Goal: Information Seeking & Learning: Check status

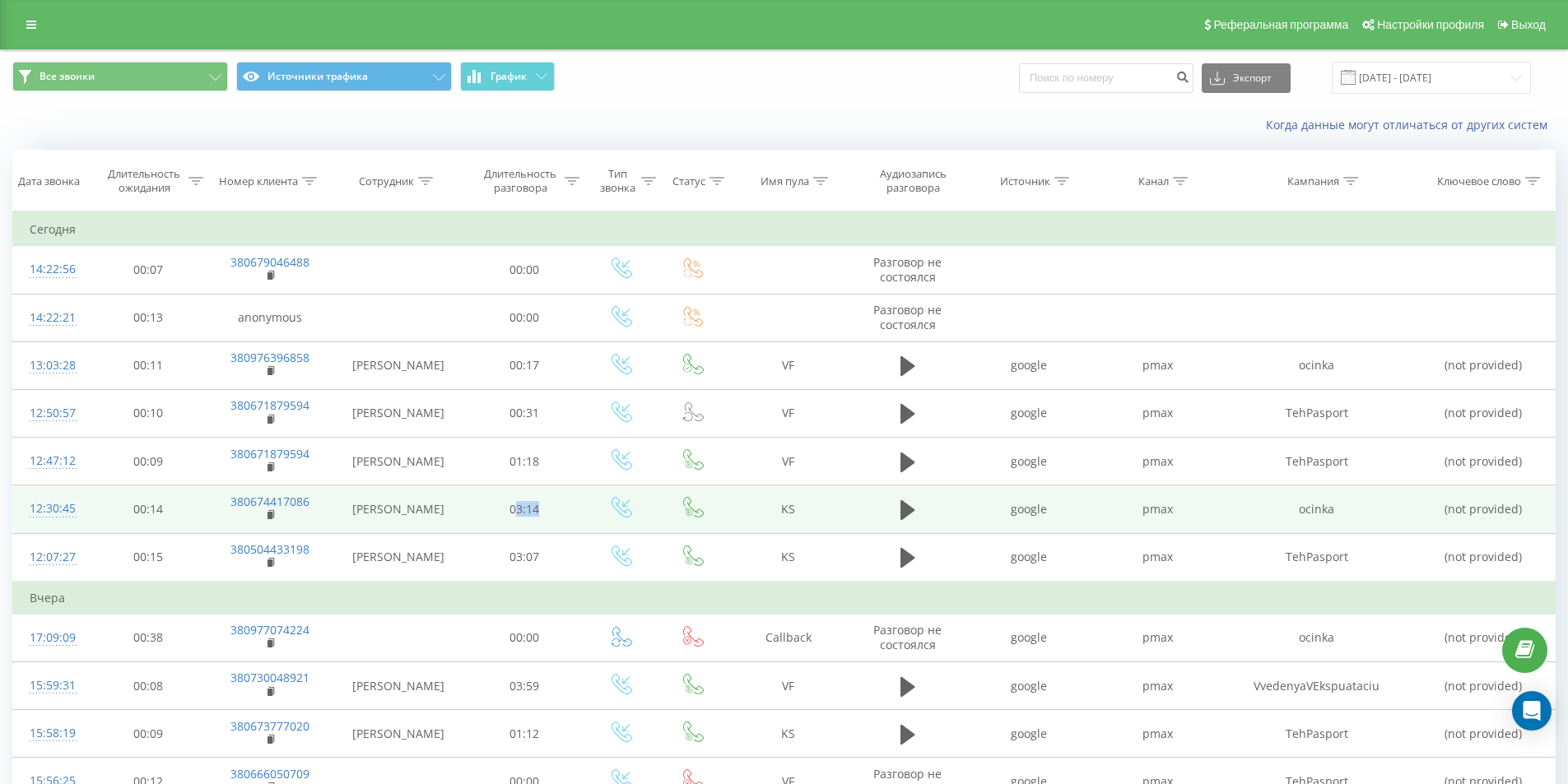
drag, startPoint x: 513, startPoint y: 512, endPoint x: 553, endPoint y: 511, distance: 40.0
click at [553, 511] on td "03:14" at bounding box center [524, 509] width 119 height 48
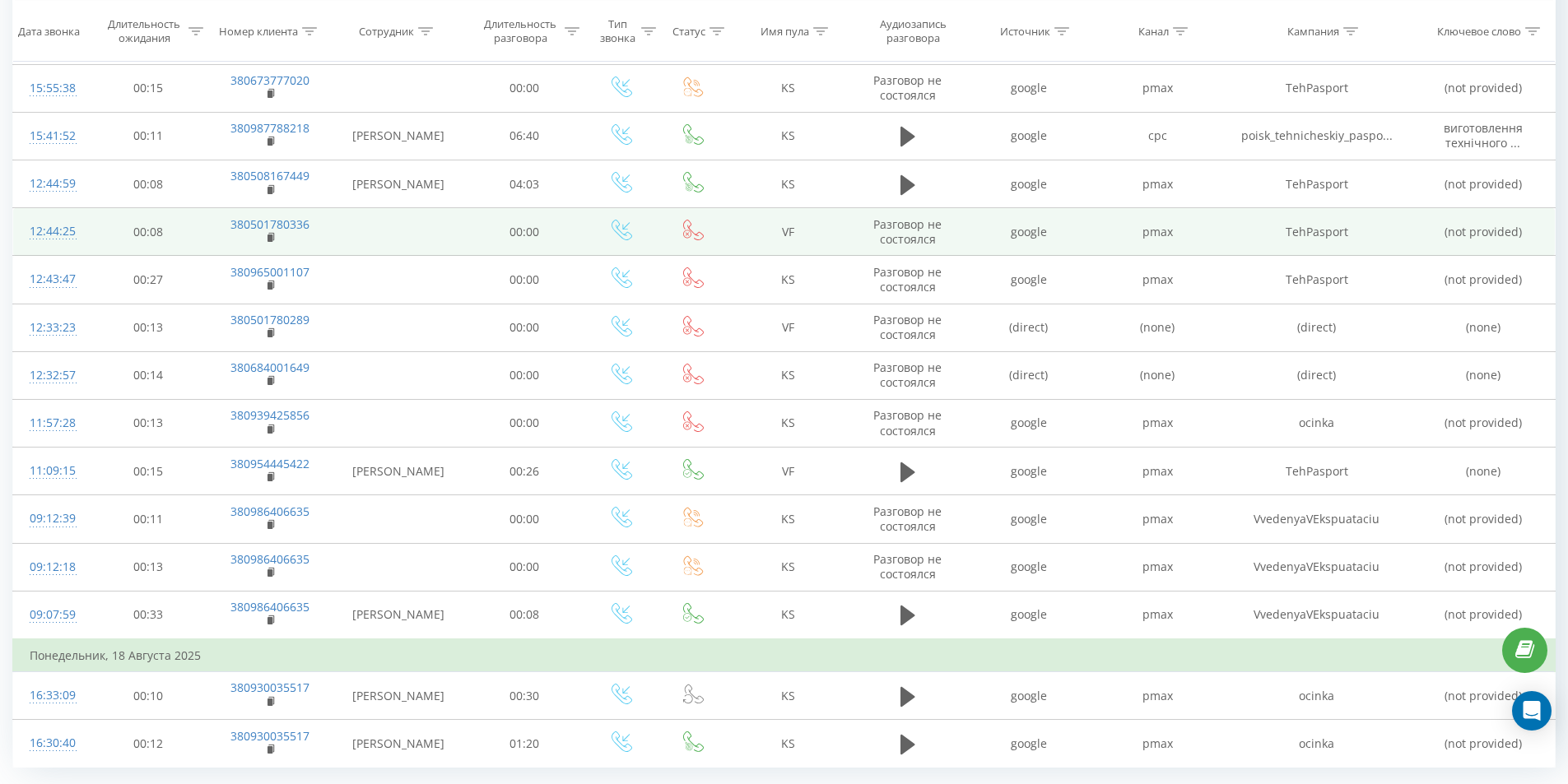
scroll to position [787, 0]
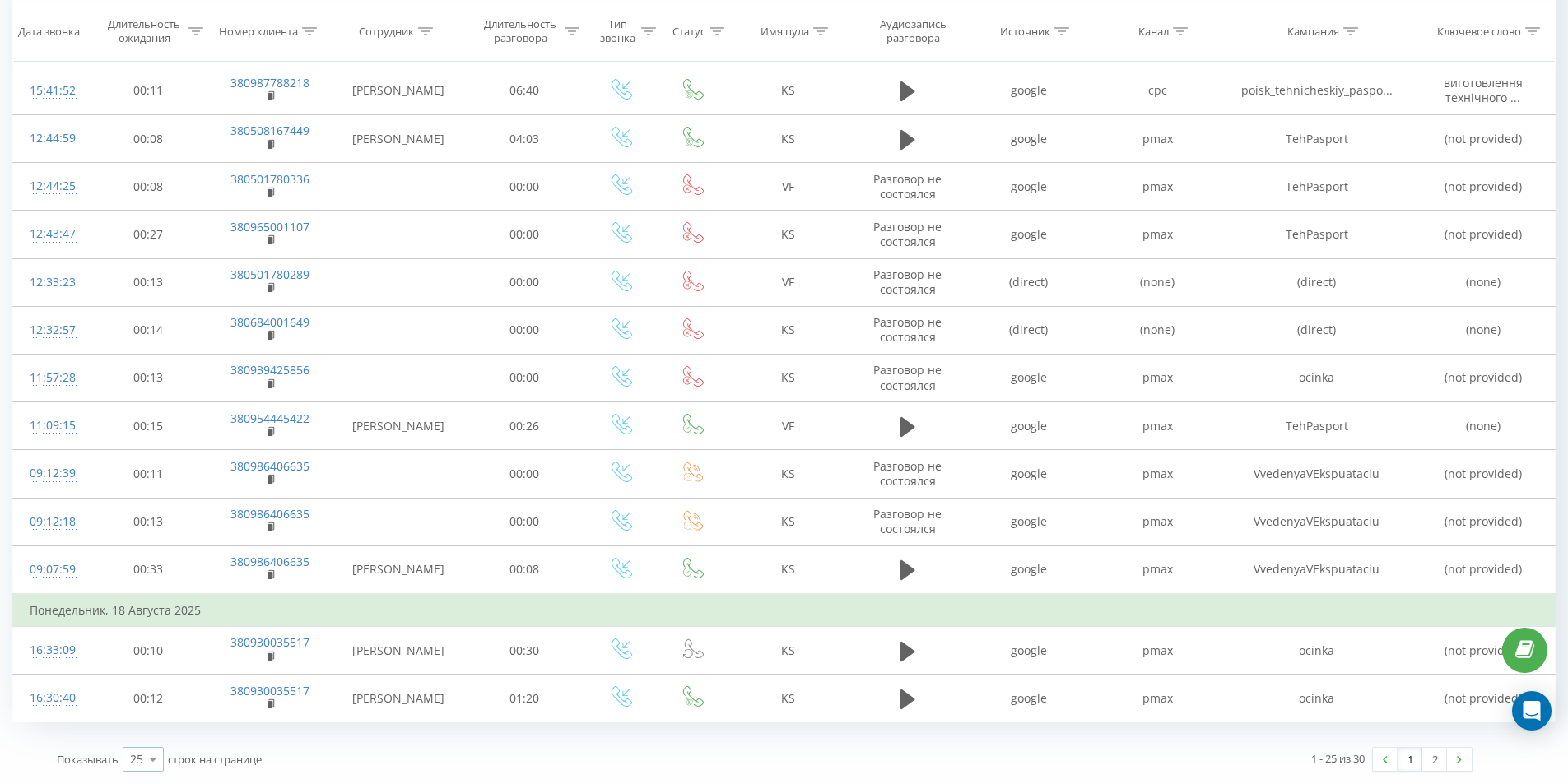
click at [150, 762] on icon at bounding box center [153, 760] width 25 height 32
click at [142, 715] on span "50" at bounding box center [136, 711] width 13 height 15
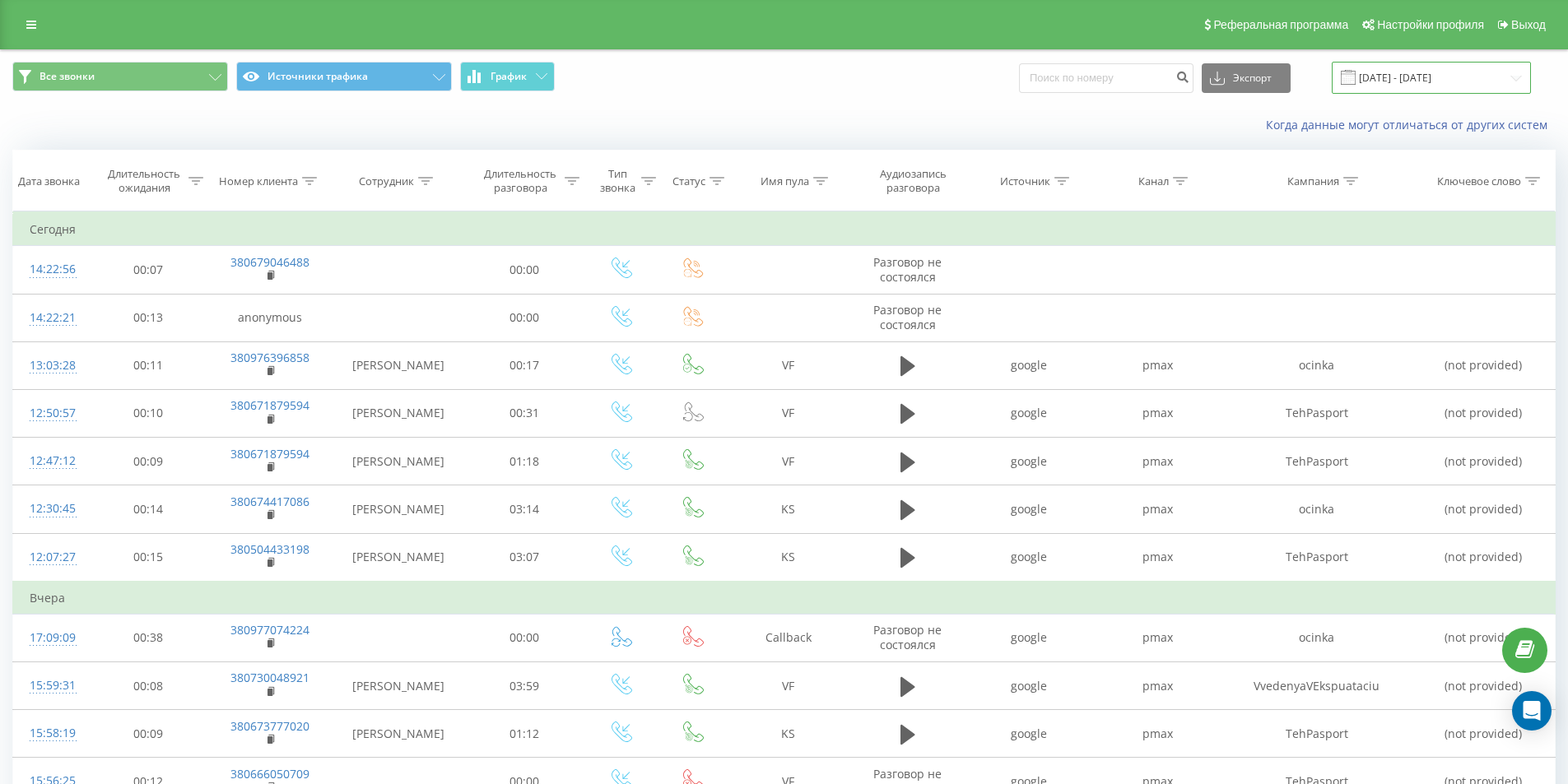
click at [1436, 84] on input "[DATE] - [DATE]" at bounding box center [1431, 78] width 199 height 32
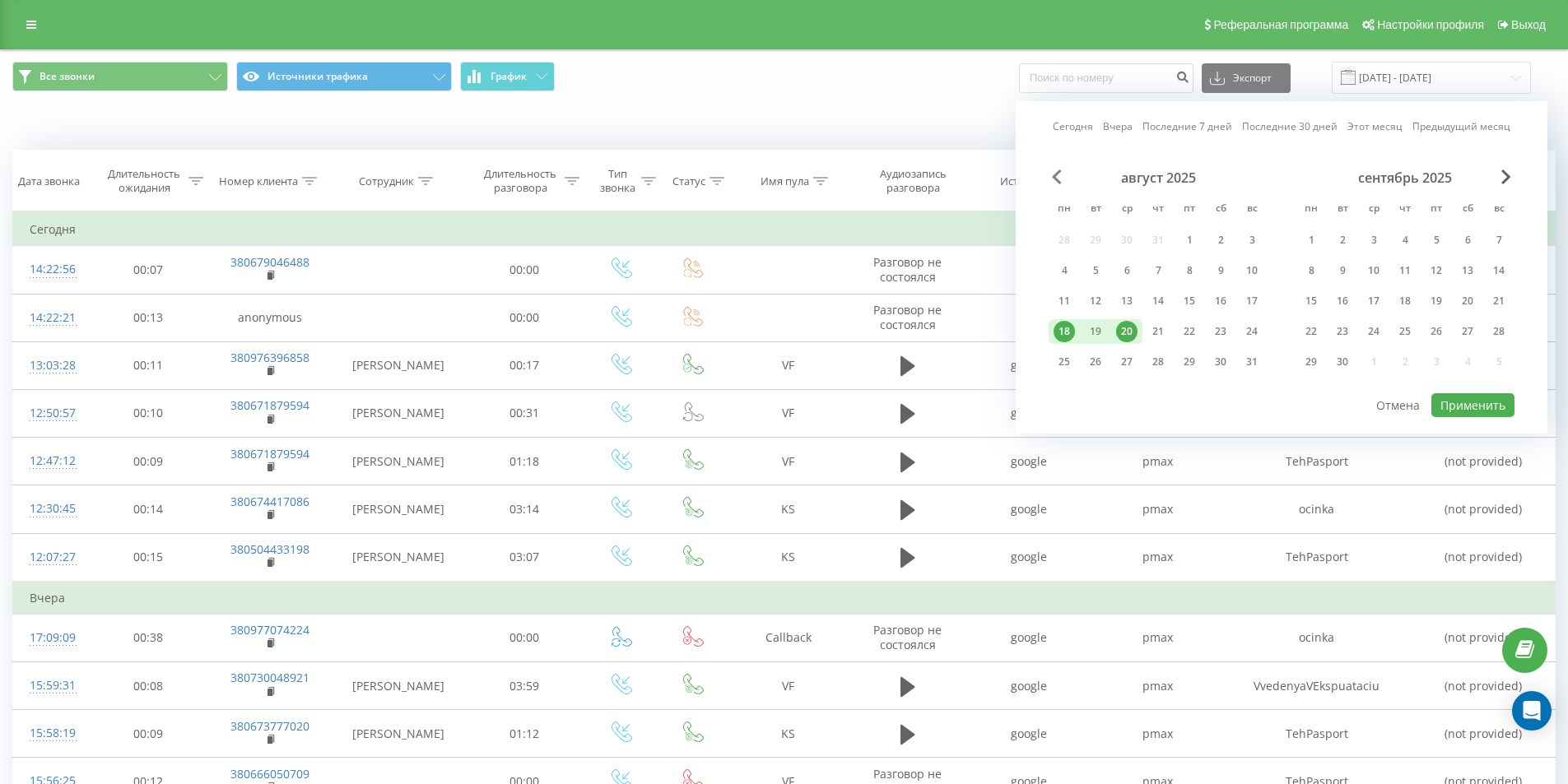
click at [1058, 174] on span "Previous Month" at bounding box center [1056, 177] width 10 height 15
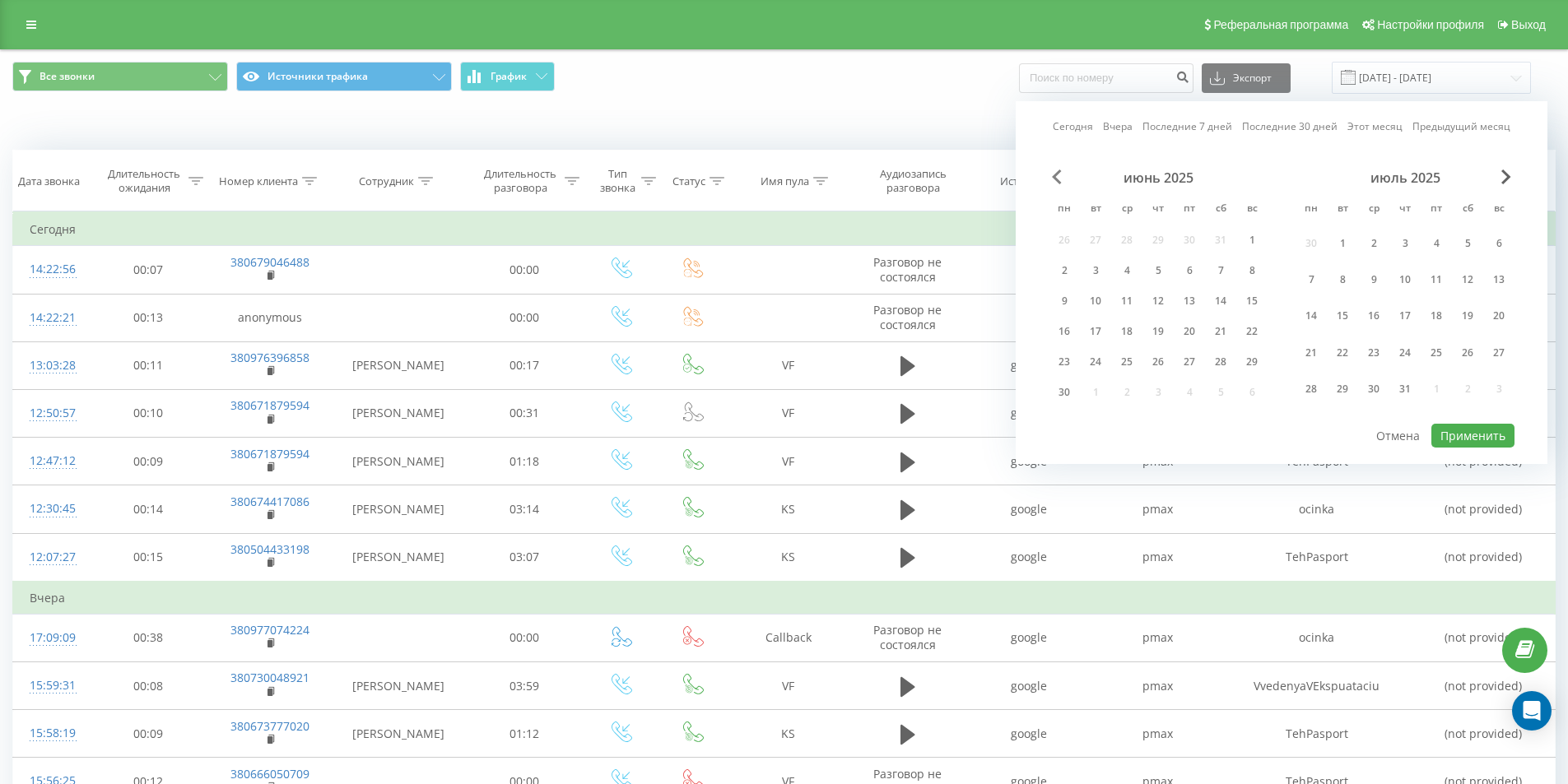
click at [1058, 174] on span "Previous Month" at bounding box center [1056, 177] width 10 height 15
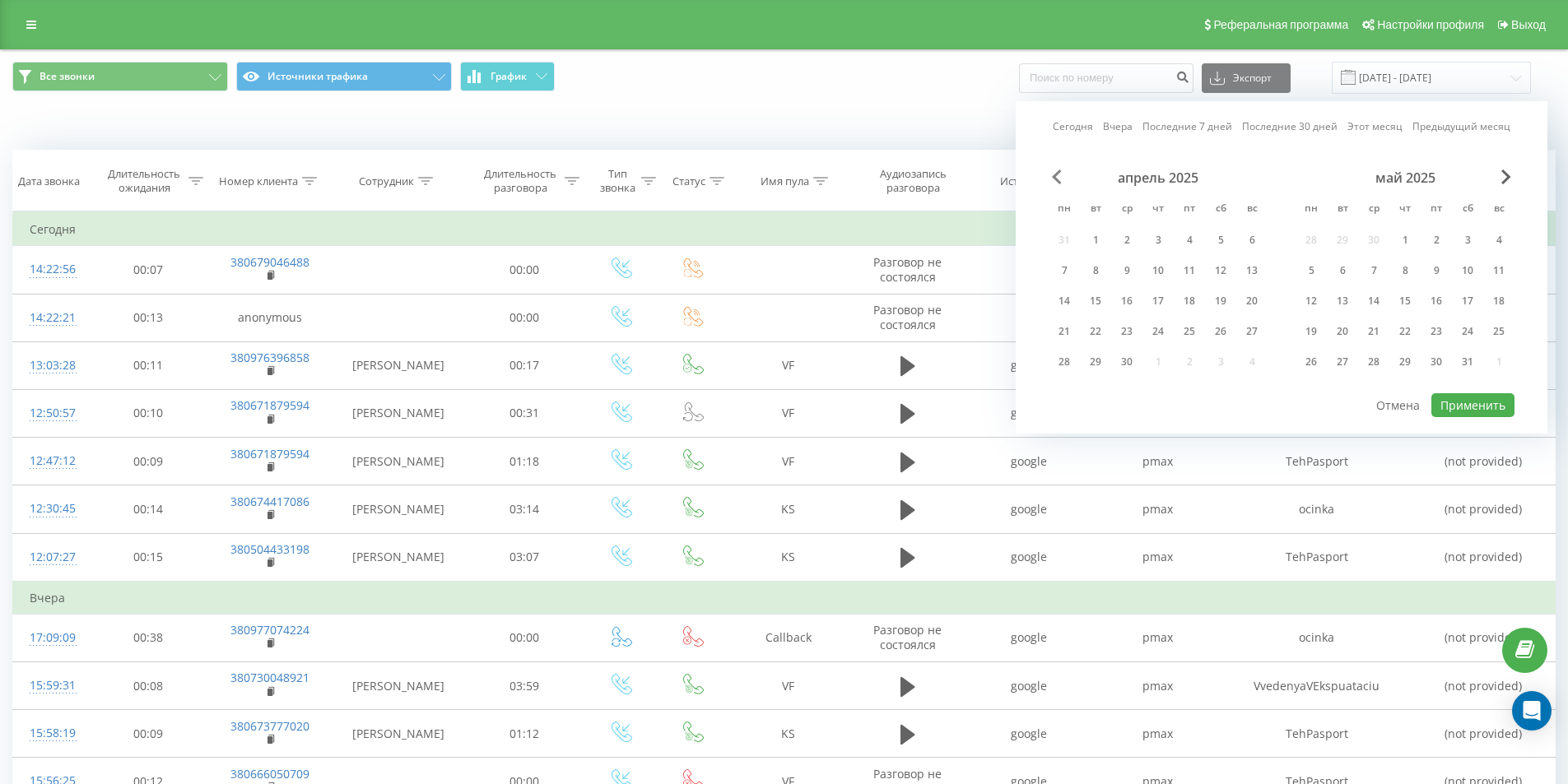
click at [1058, 174] on span "Previous Month" at bounding box center [1056, 177] width 10 height 15
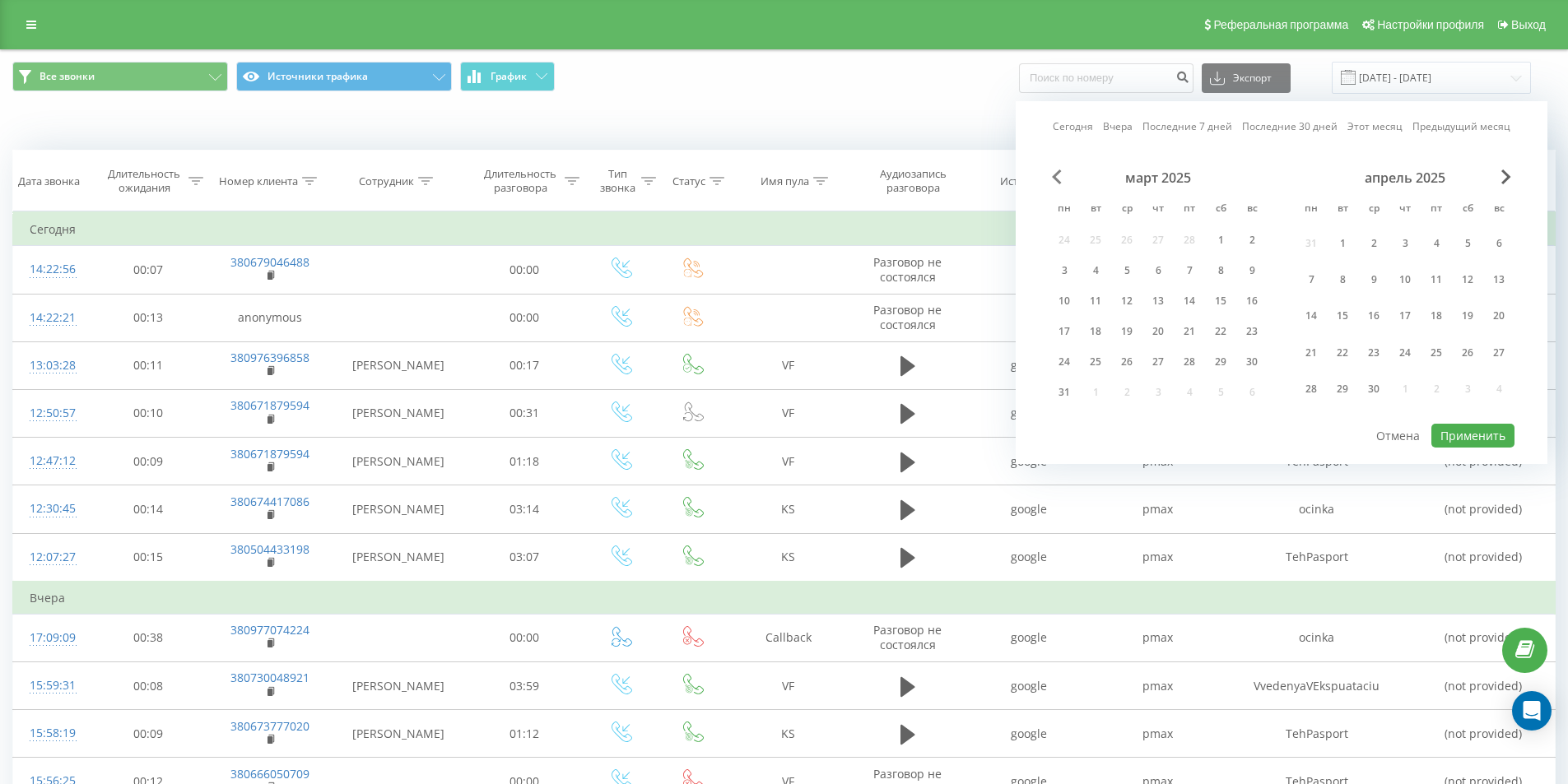
click at [1058, 174] on span "Previous Month" at bounding box center [1056, 177] width 10 height 15
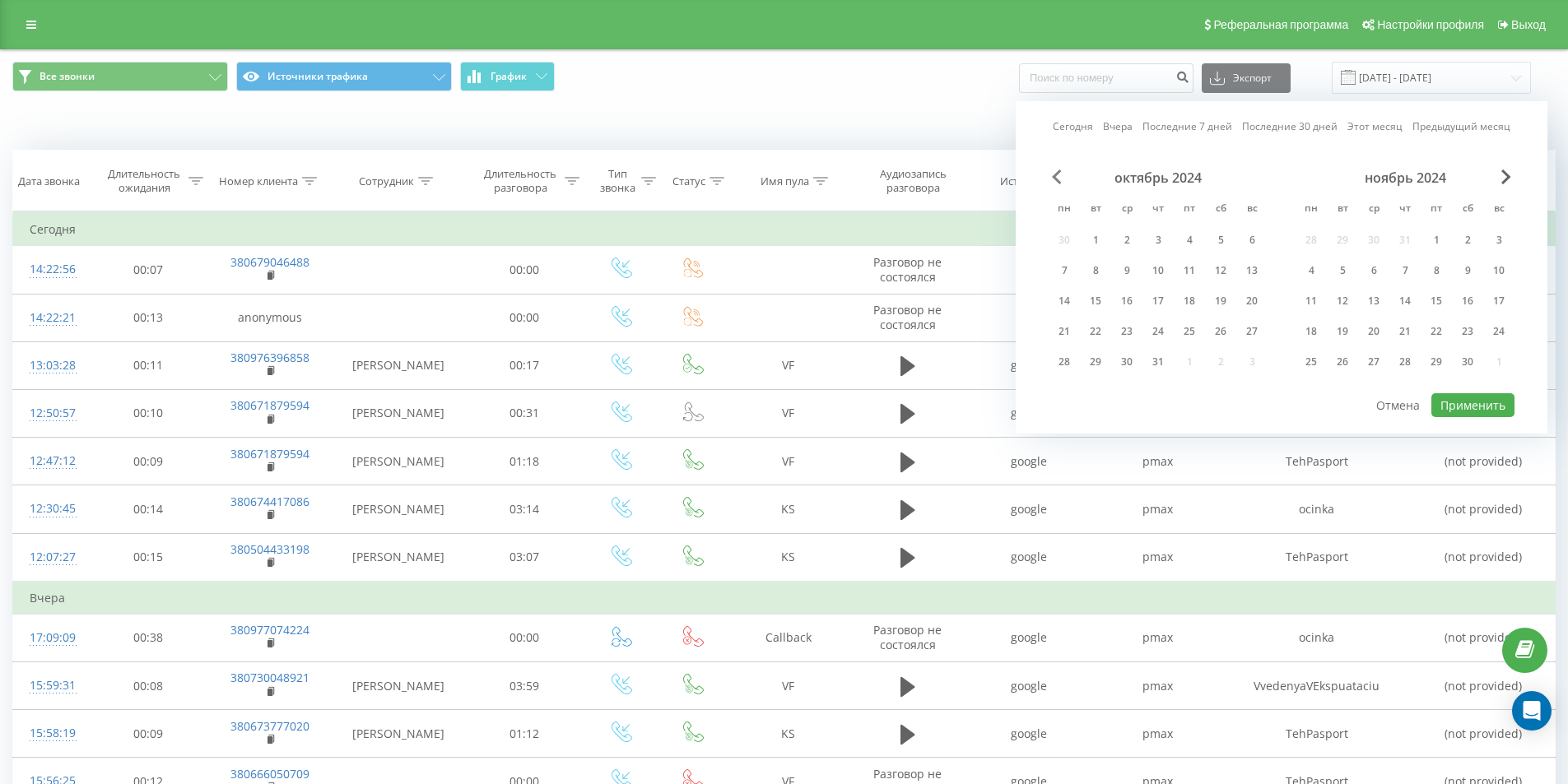
click at [1058, 174] on span "Previous Month" at bounding box center [1056, 177] width 10 height 15
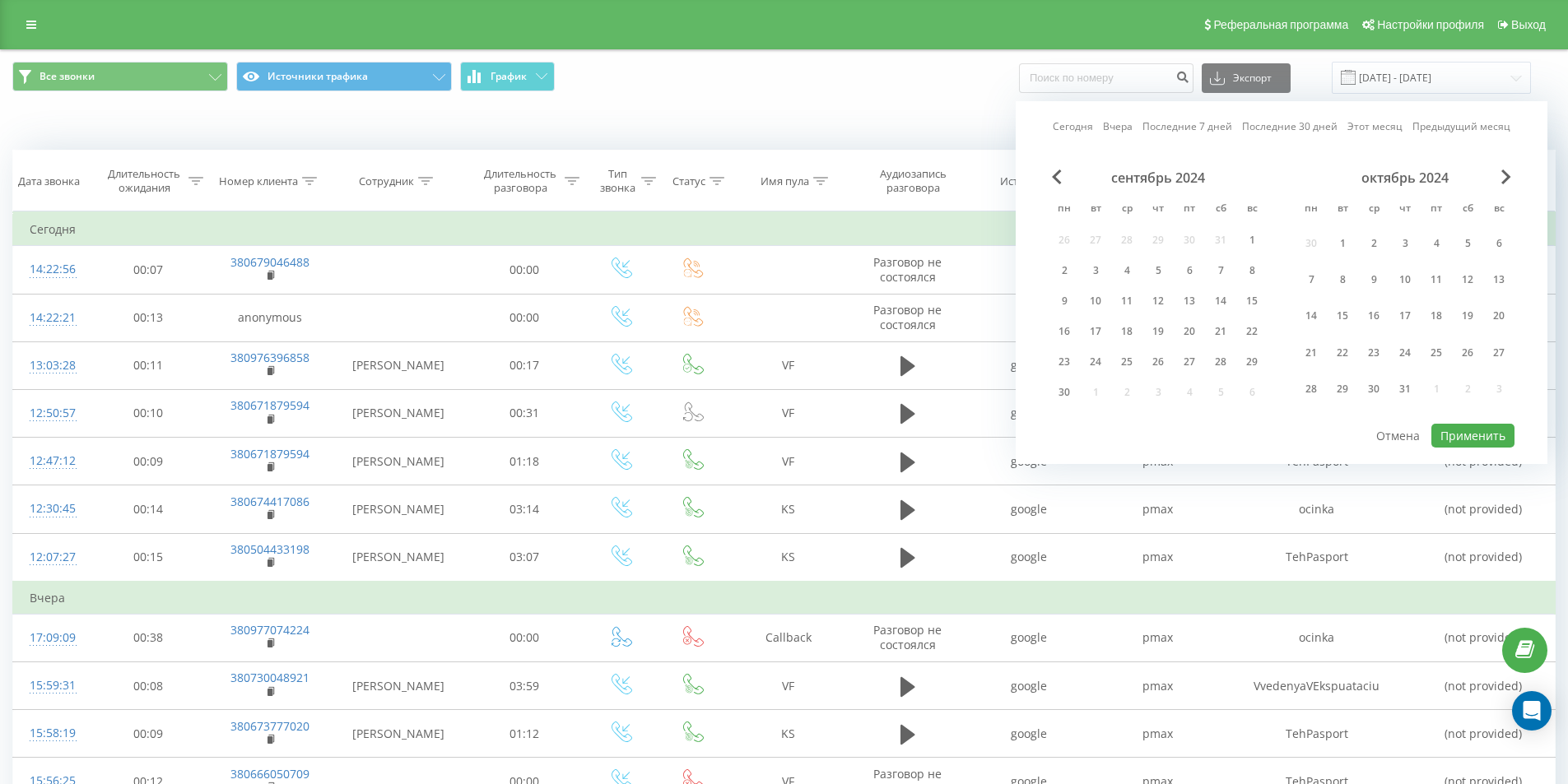
click at [1050, 171] on div "сентябрь 2024" at bounding box center [1158, 178] width 219 height 16
click at [1053, 174] on span "Previous Month" at bounding box center [1056, 177] width 10 height 15
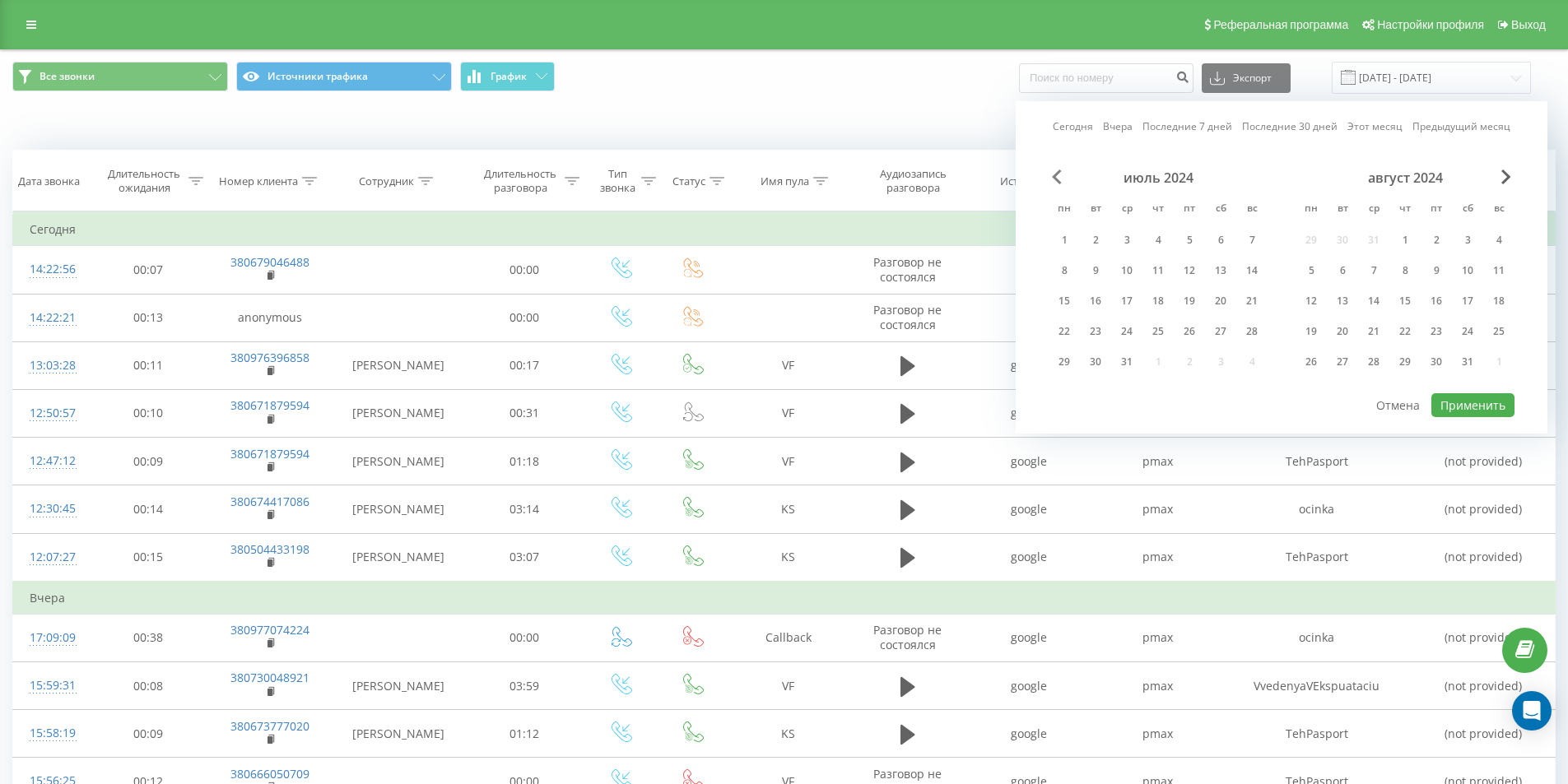
click at [1053, 174] on span "Previous Month" at bounding box center [1056, 177] width 10 height 15
click at [1187, 239] on div "1" at bounding box center [1189, 240] width 22 height 22
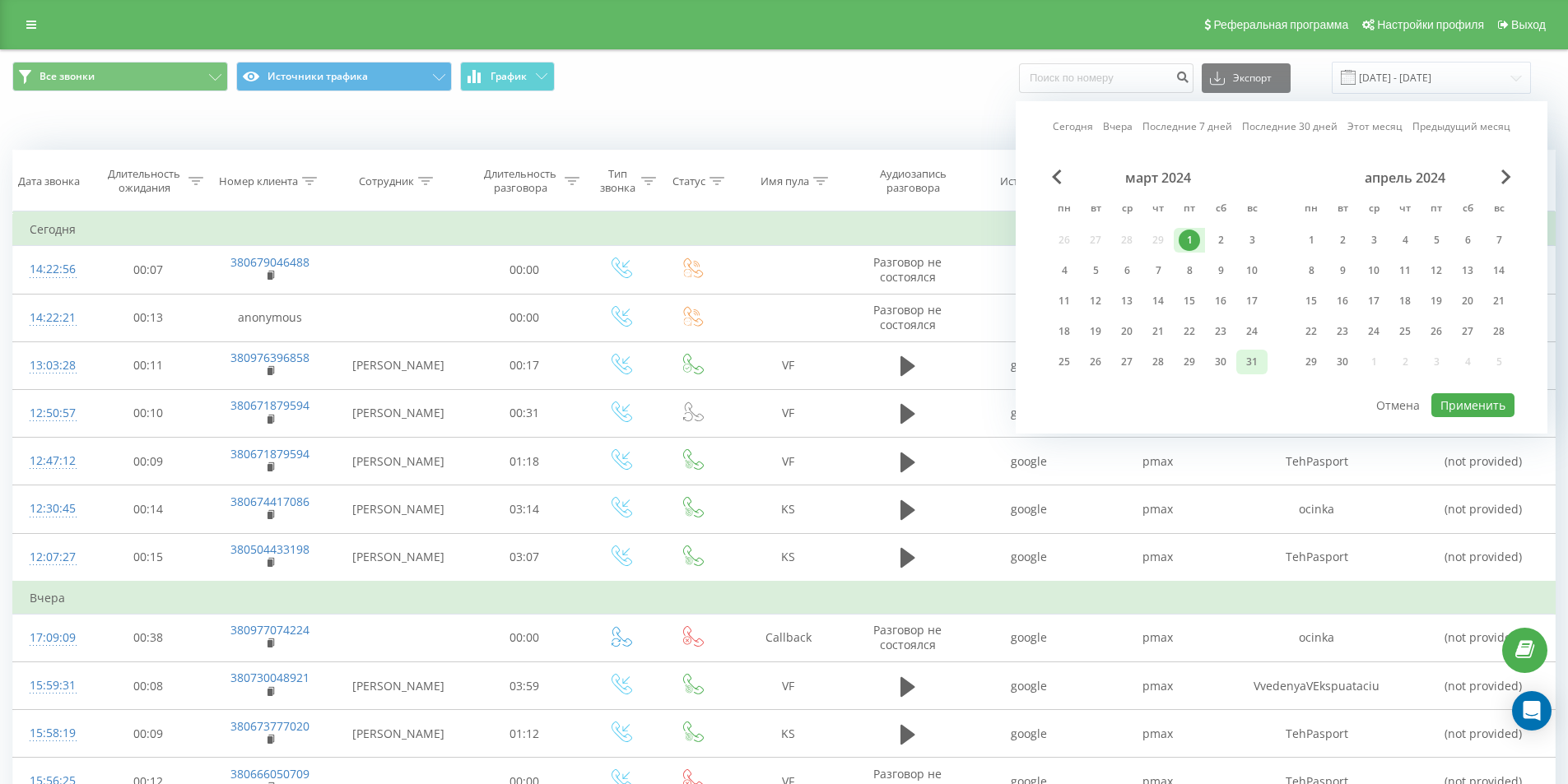
click at [1257, 360] on div "31" at bounding box center [1251, 362] width 22 height 22
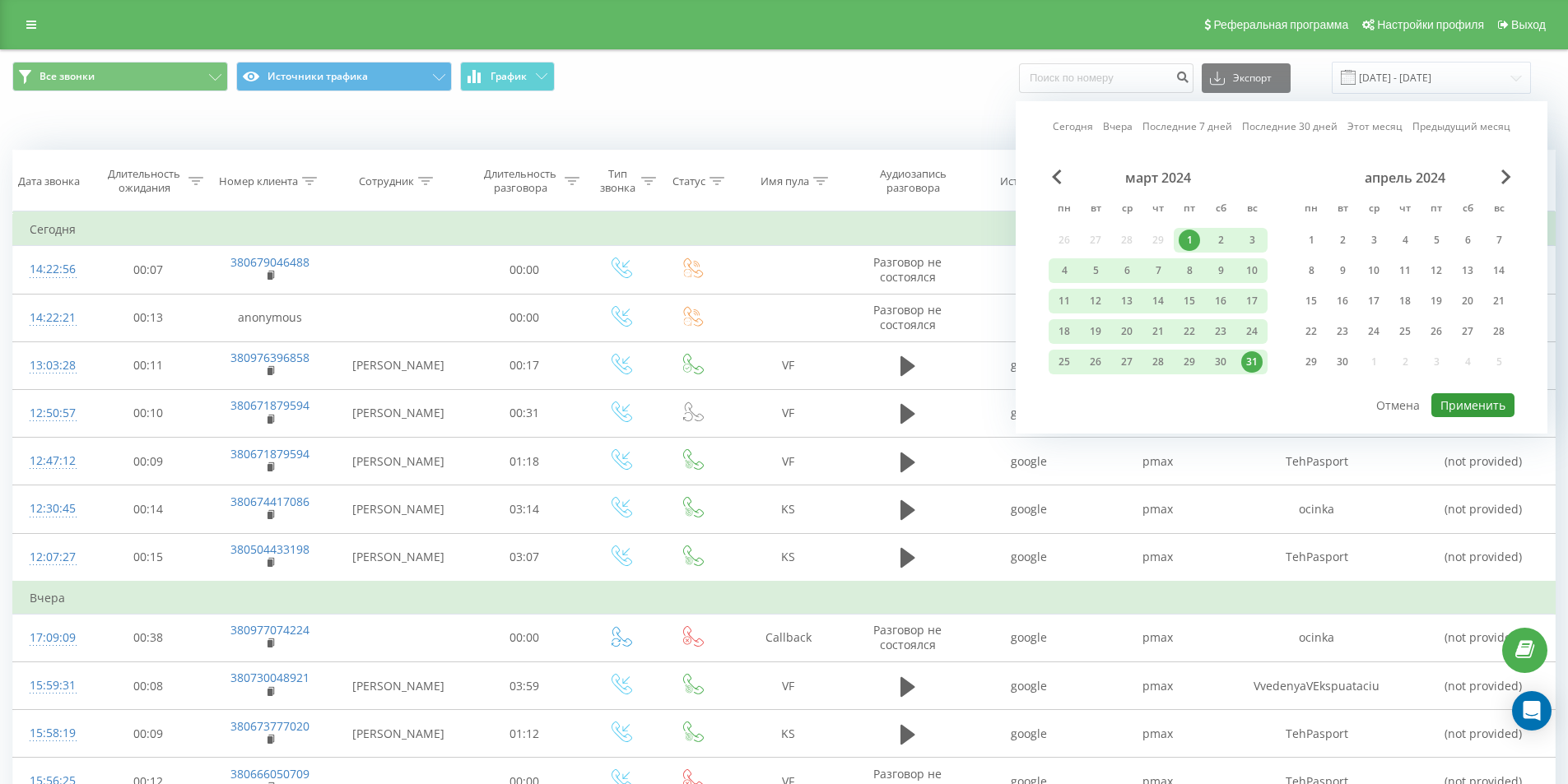
click at [1501, 408] on button "Применить" at bounding box center [1472, 405] width 83 height 24
type input "[DATE] - [DATE]"
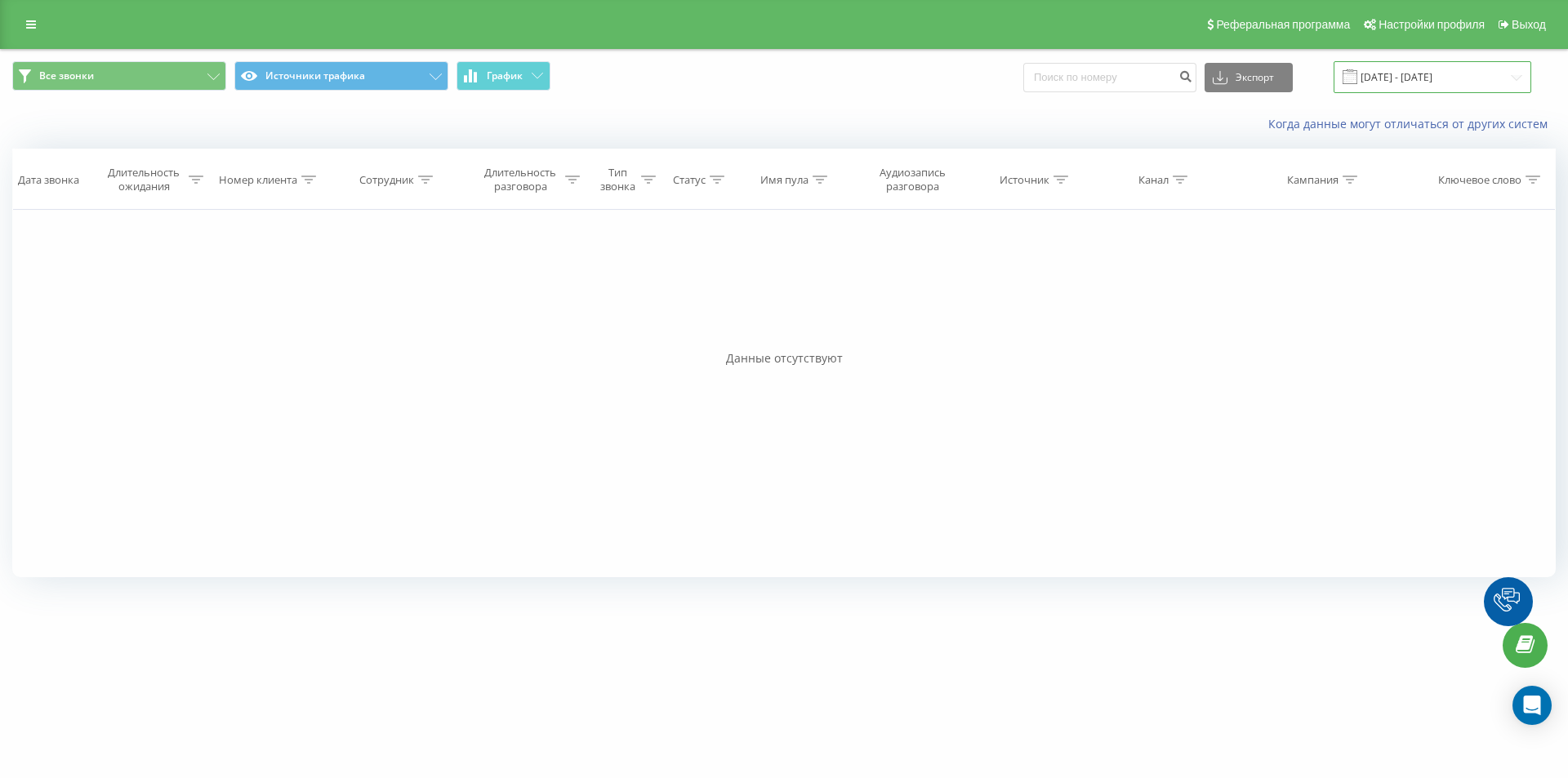
click at [1415, 73] on input "[DATE] - [DATE]" at bounding box center [1433, 77] width 198 height 32
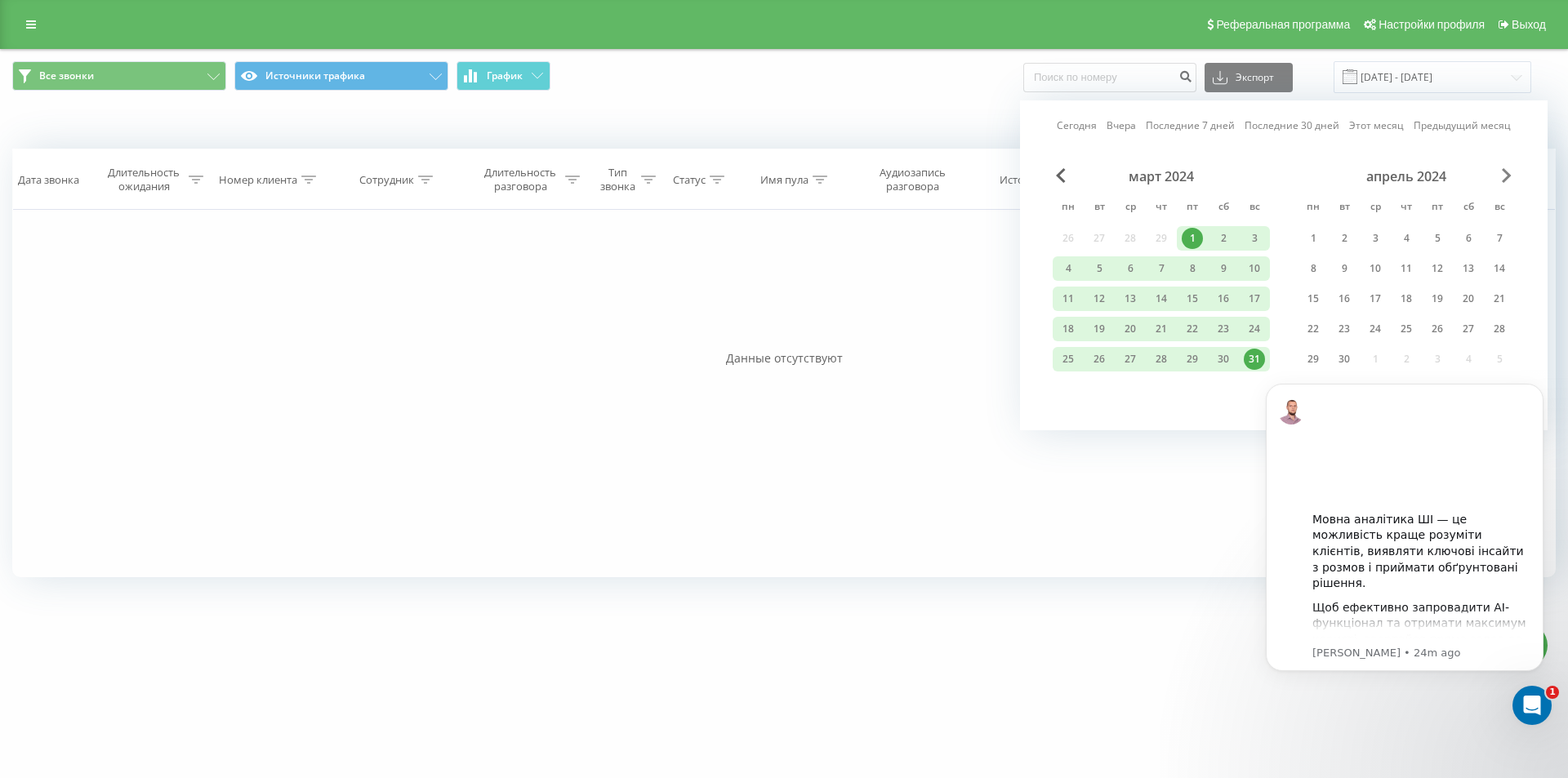
click at [1503, 172] on span "Next Month" at bounding box center [1507, 175] width 10 height 15
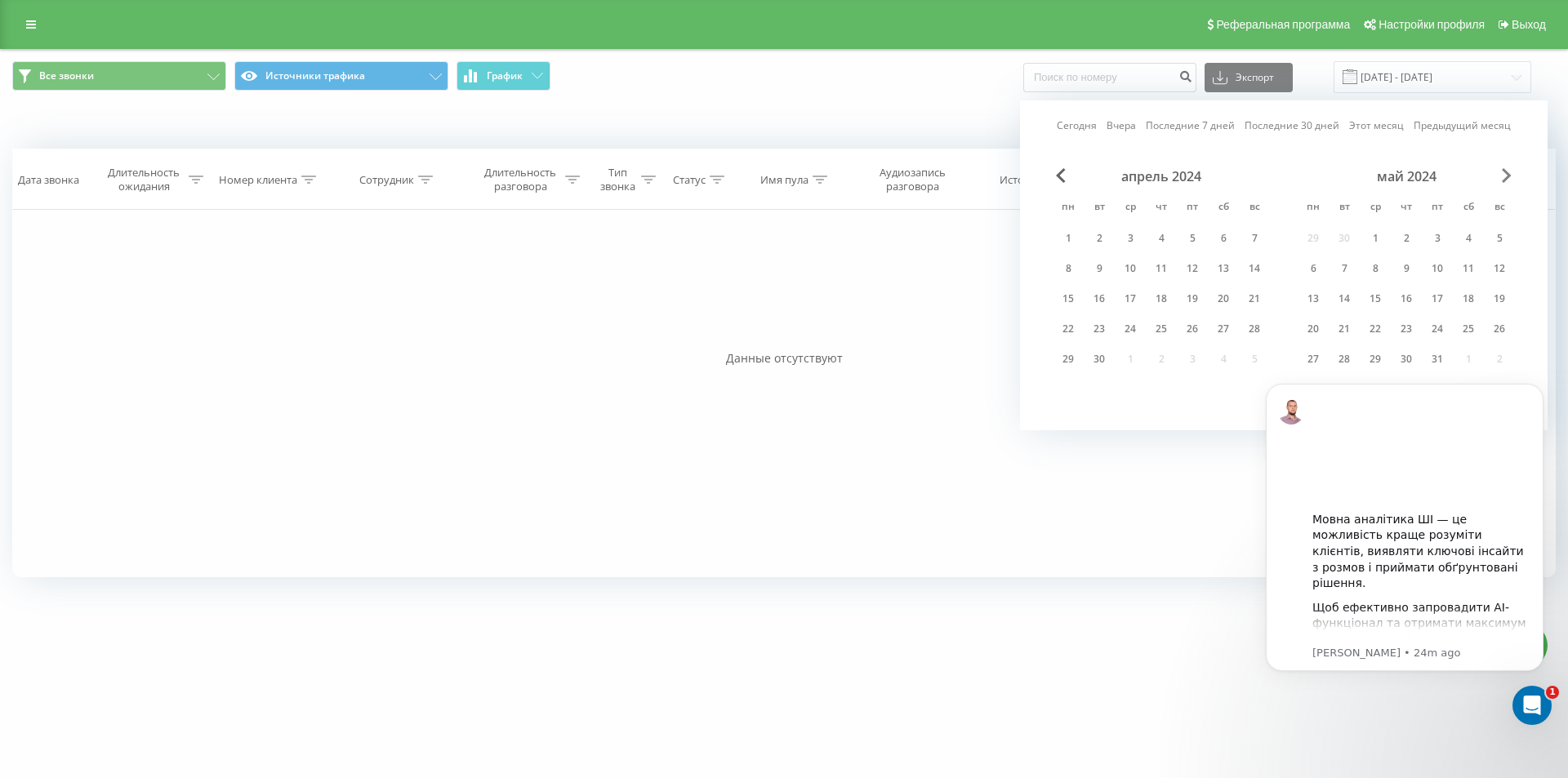
click at [1503, 172] on span "Next Month" at bounding box center [1507, 175] width 10 height 15
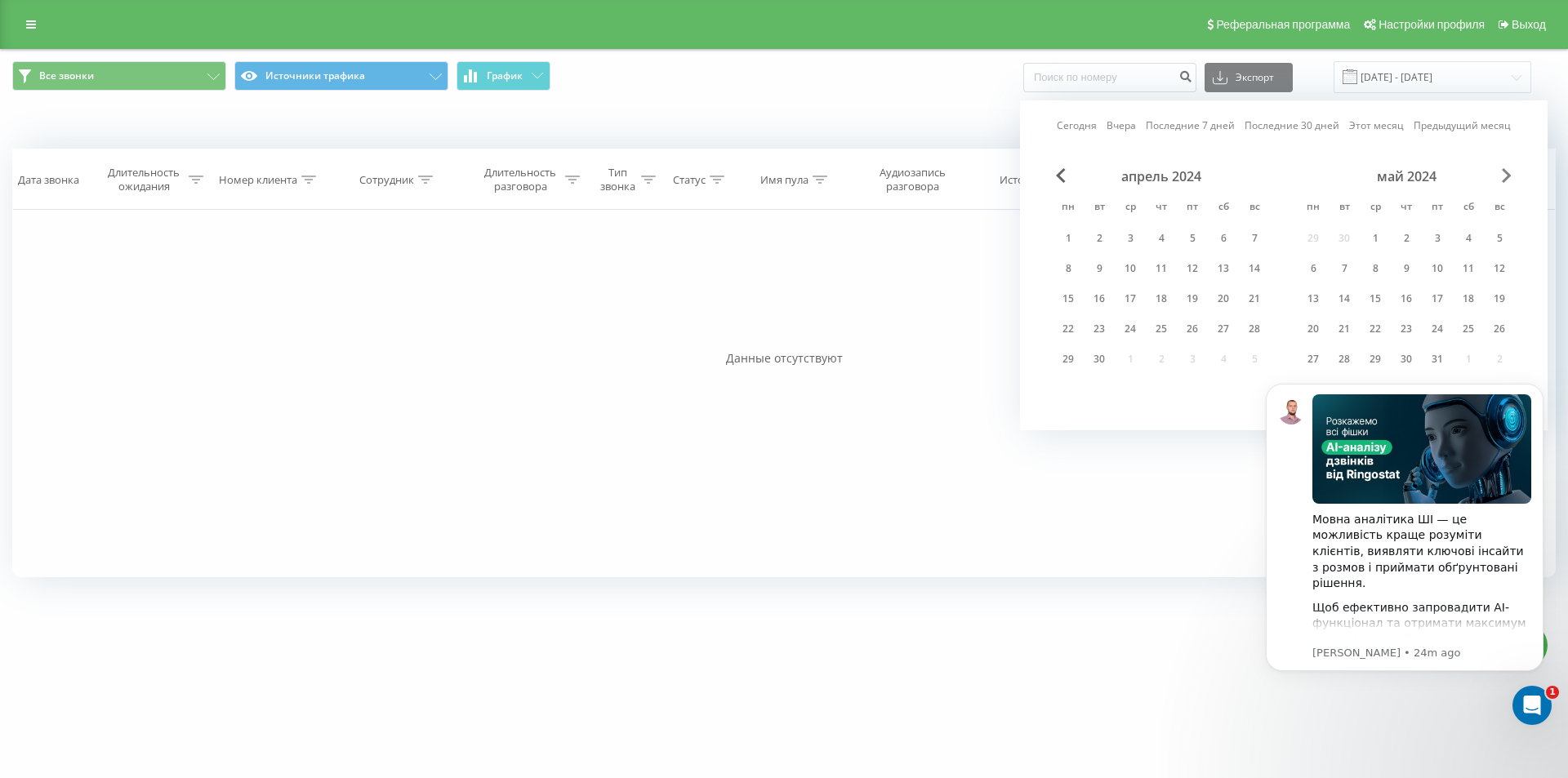
click at [1503, 172] on span "Next Month" at bounding box center [1507, 175] width 10 height 15
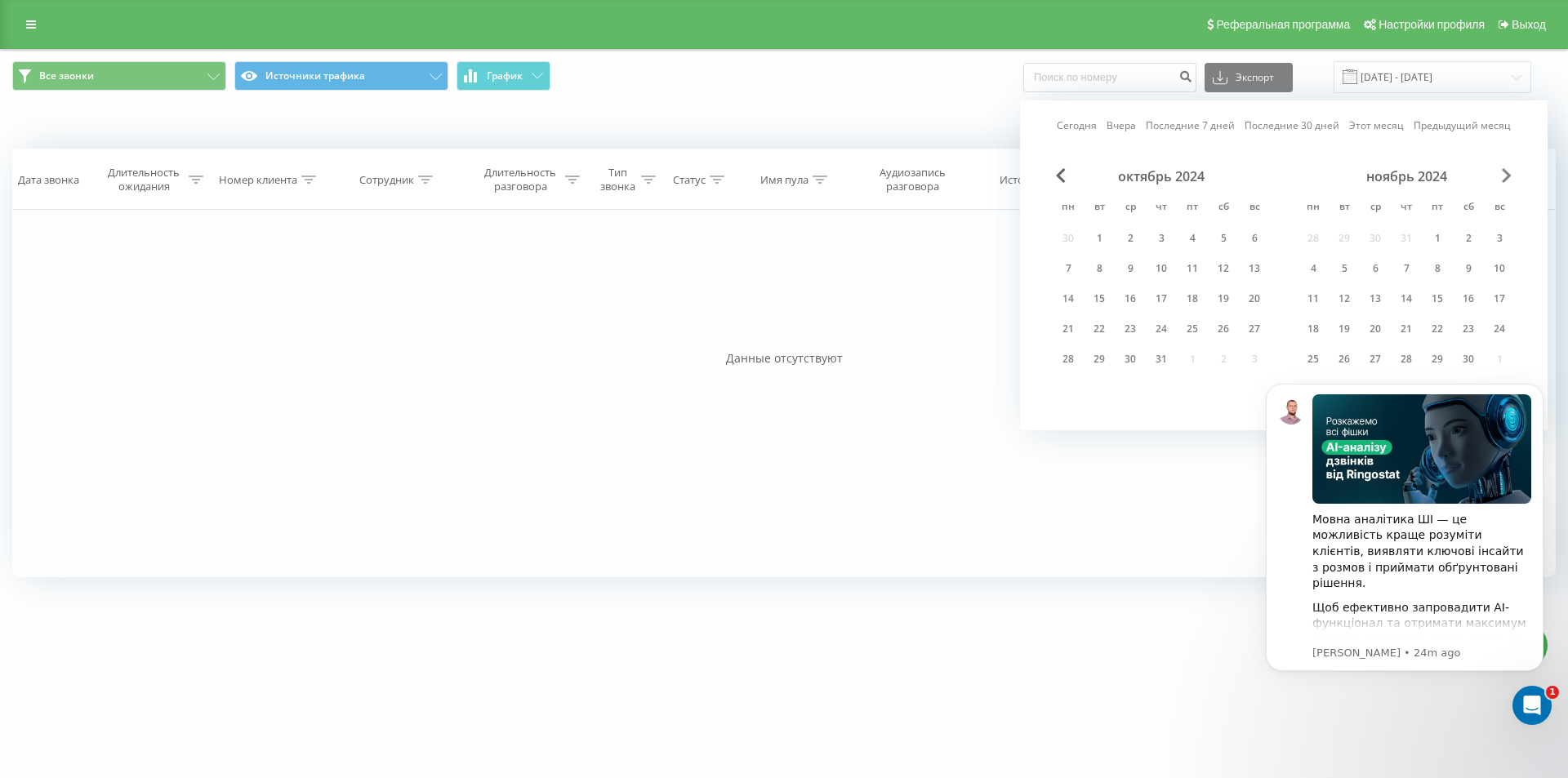
click at [1505, 171] on span "Next Month" at bounding box center [1507, 175] width 10 height 15
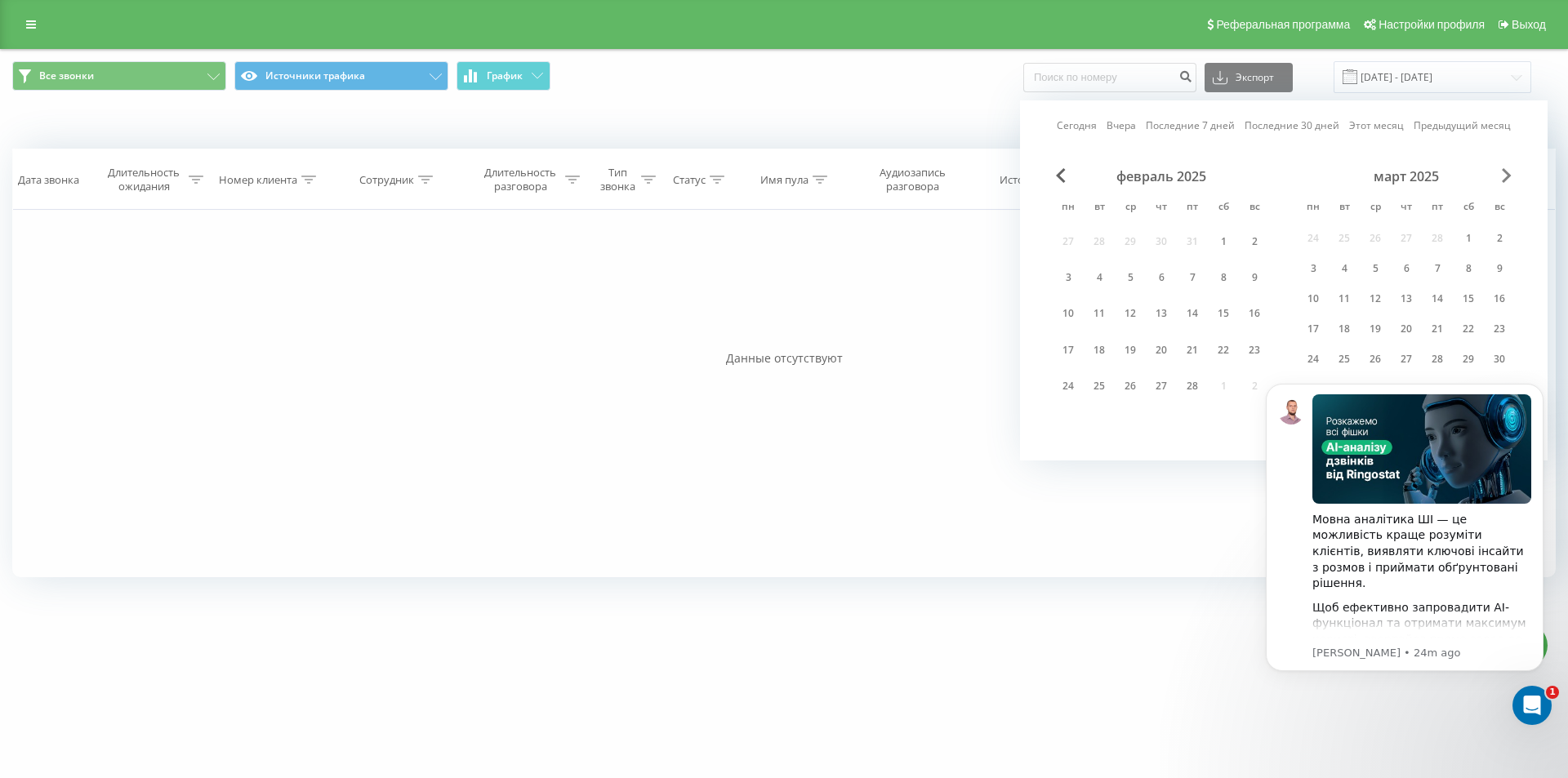
click at [1505, 171] on span "Next Month" at bounding box center [1507, 175] width 10 height 15
click at [1504, 174] on span "Next Month" at bounding box center [1507, 175] width 10 height 15
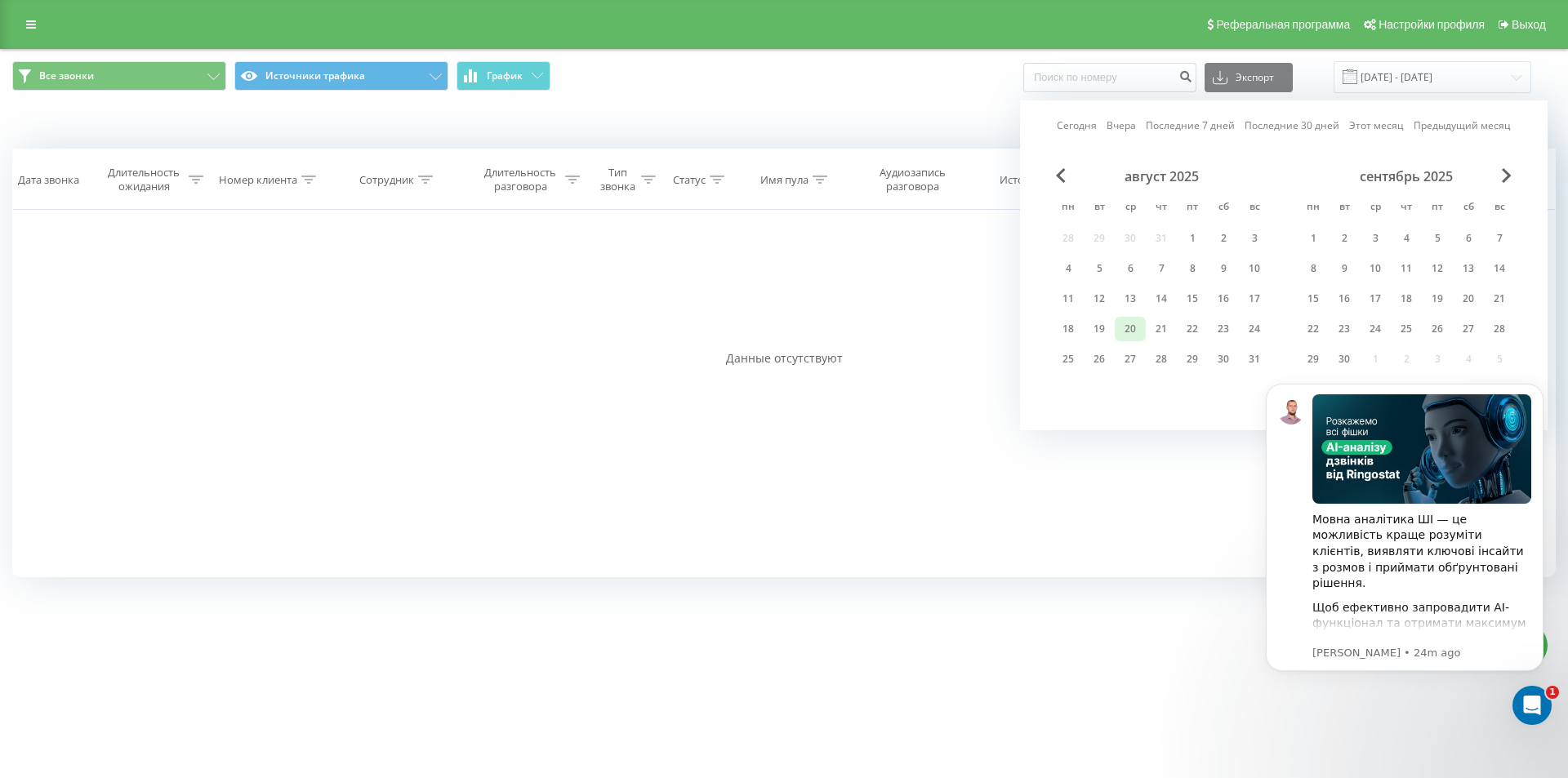
click at [1132, 325] on div "20" at bounding box center [1131, 329] width 21 height 21
click at [1537, 386] on icon "Dismiss notification" at bounding box center [1539, 388] width 5 height 5
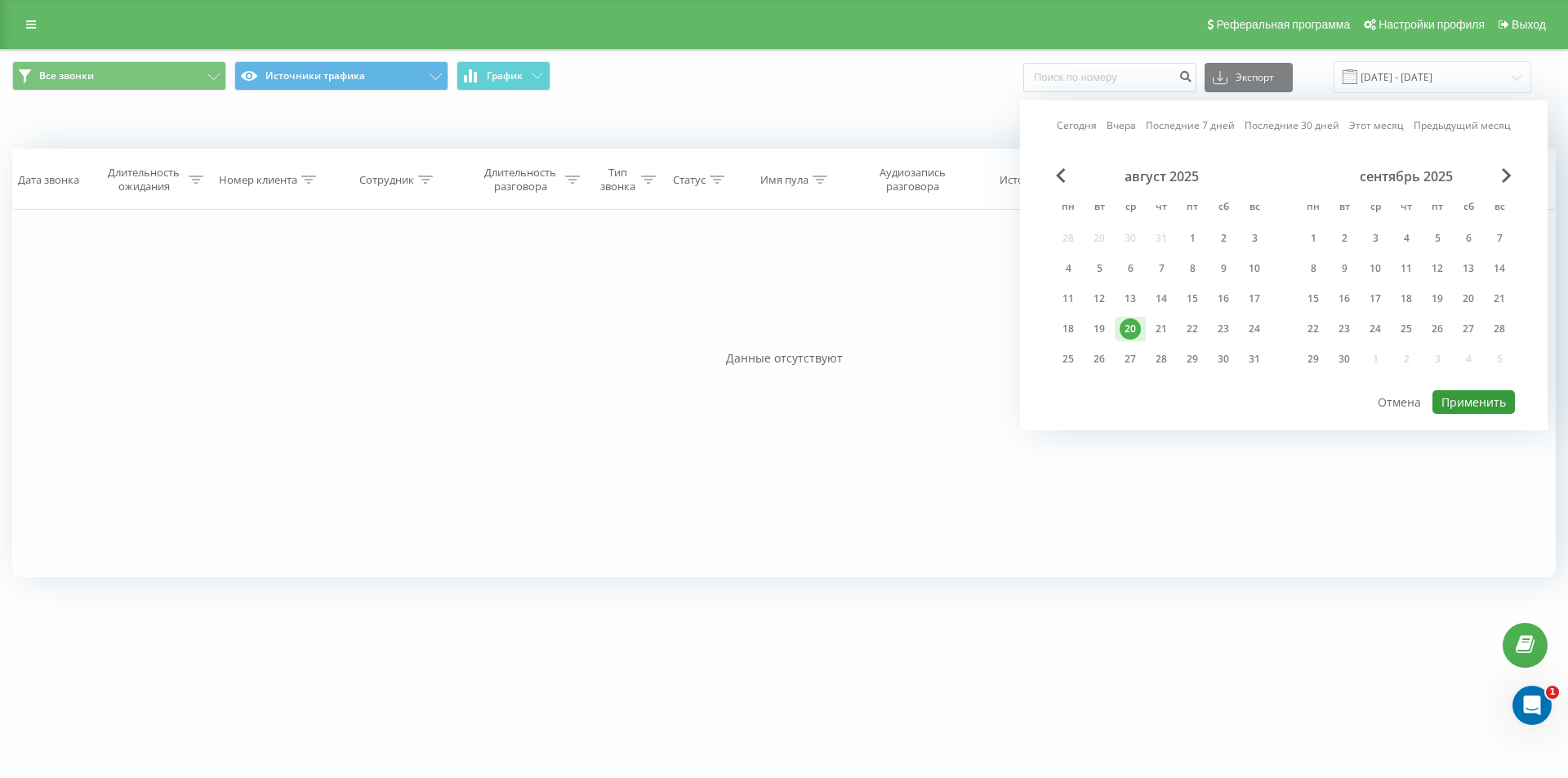
click at [1465, 401] on button "Применить" at bounding box center [1474, 402] width 83 height 24
type input "20.08.2025 - 20.08.2025"
